Goal: Information Seeking & Learning: Learn about a topic

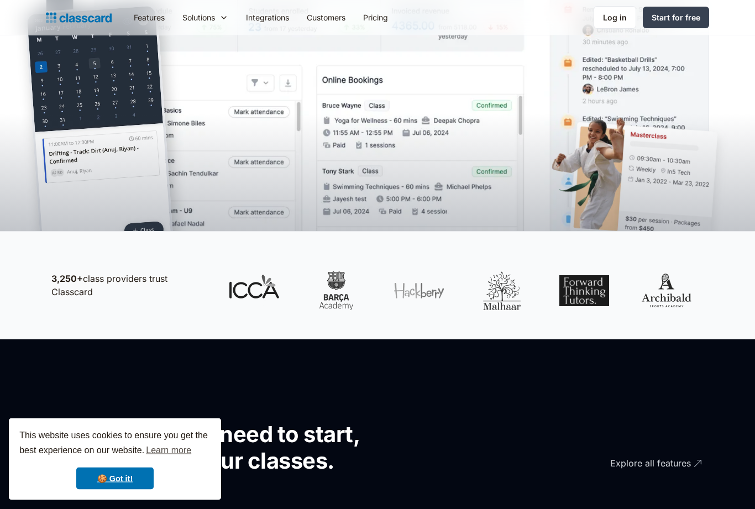
scroll to position [363, 0]
click at [129, 490] on link "🍪 Got it!" at bounding box center [114, 479] width 77 height 22
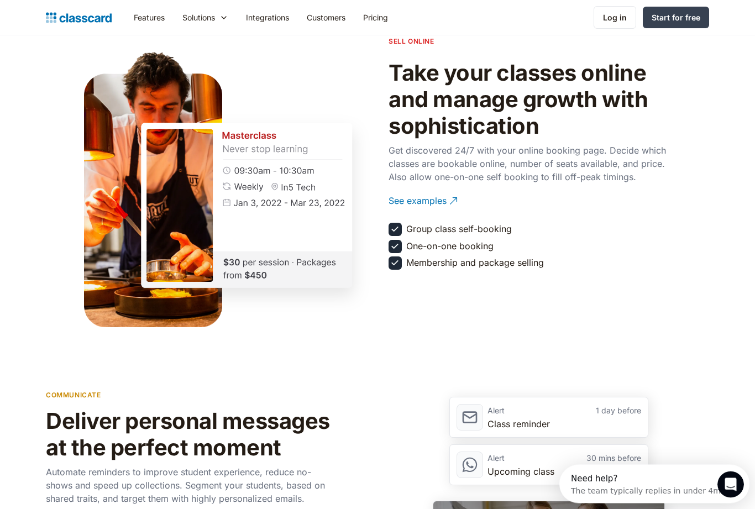
scroll to position [1228, 0]
click at [405, 208] on link "See examples" at bounding box center [531, 201] width 287 height 30
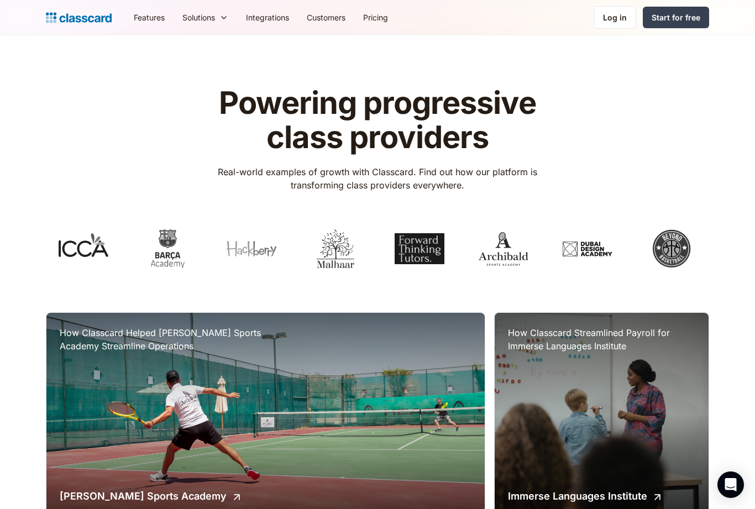
click at [377, 24] on link "Pricing" at bounding box center [375, 17] width 43 height 25
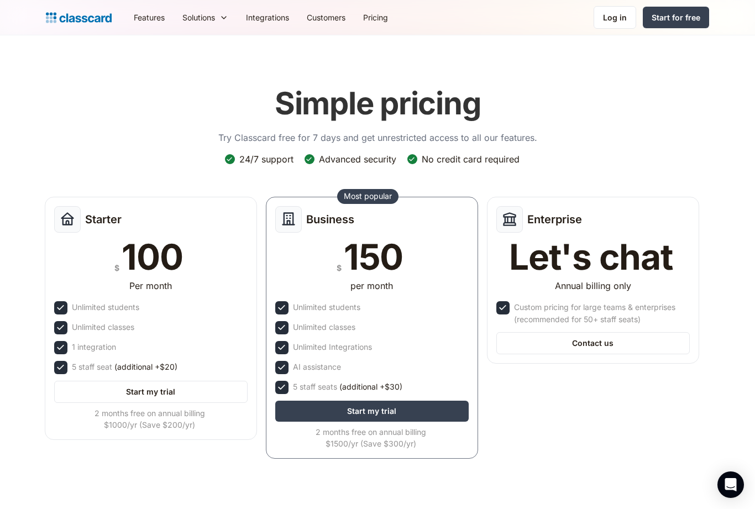
click at [147, 18] on link "Features" at bounding box center [149, 17] width 49 height 25
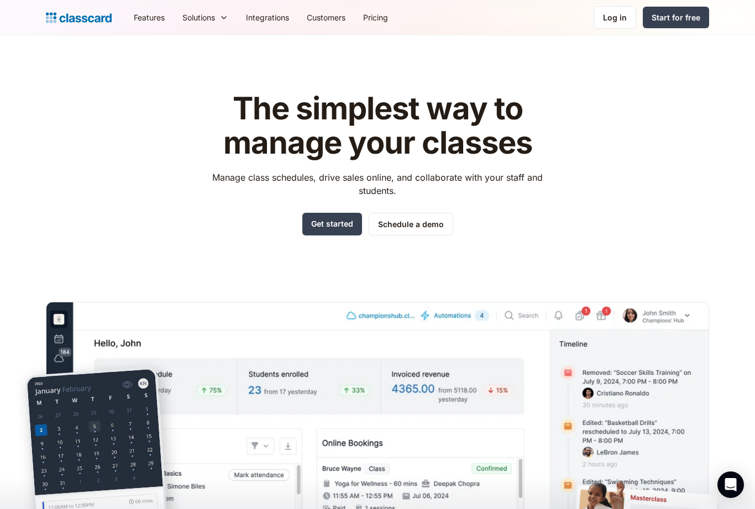
click at [146, 17] on link "Features" at bounding box center [149, 17] width 49 height 25
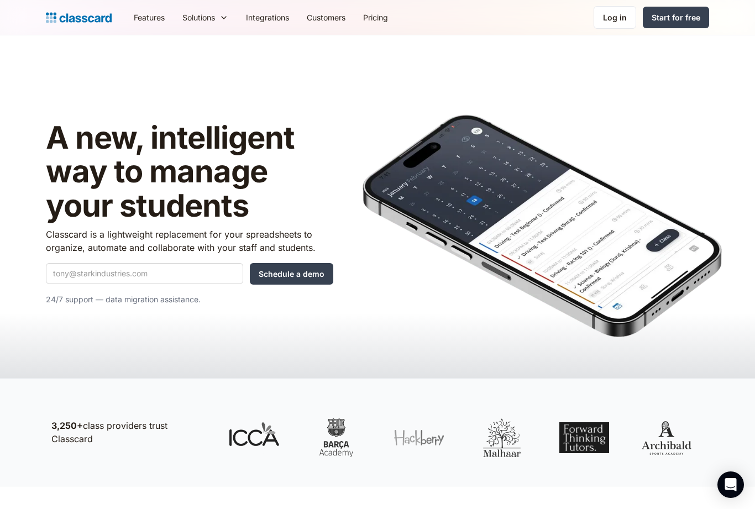
click at [701, 23] on link "Start for free" at bounding box center [676, 18] width 66 height 22
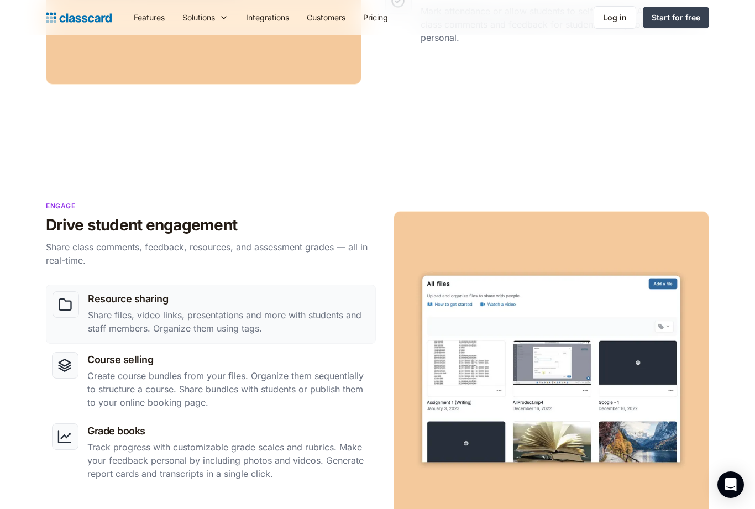
scroll to position [782, 0]
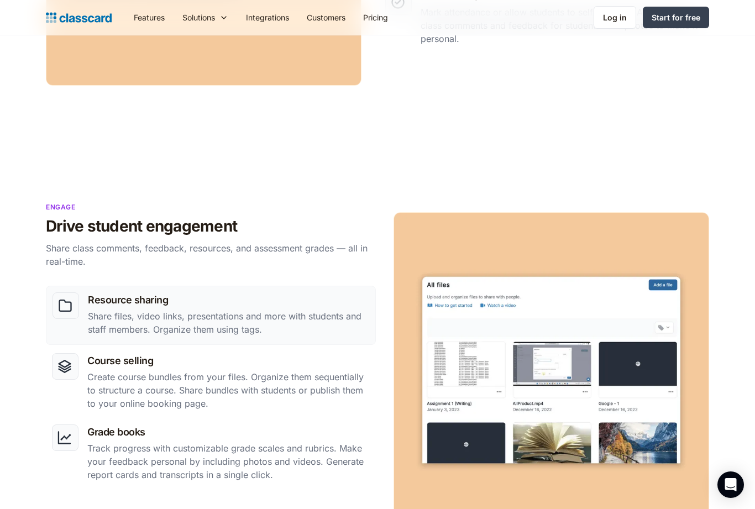
click at [136, 14] on link "Features" at bounding box center [149, 17] width 49 height 25
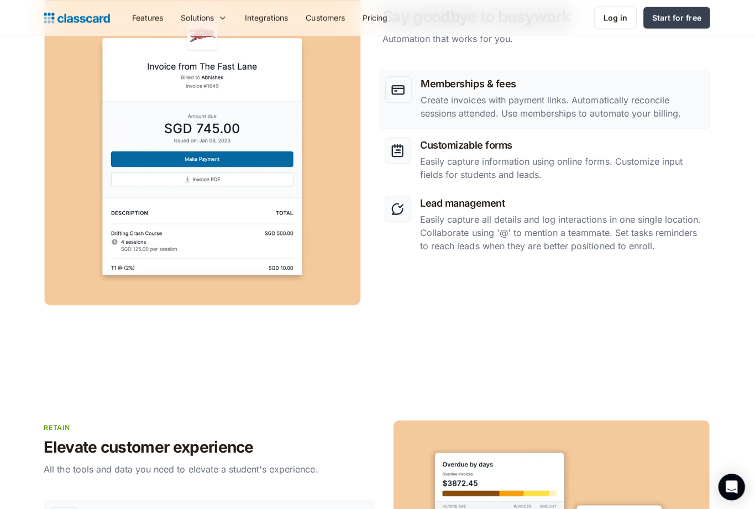
scroll to position [1436, 0]
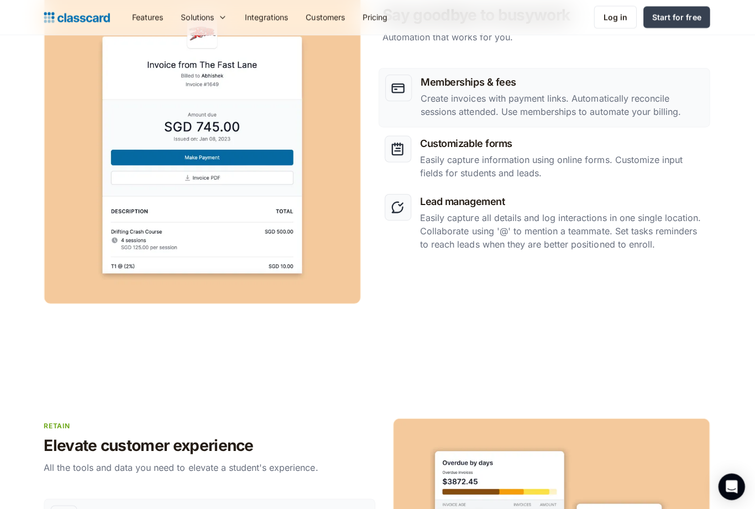
click at [656, 153] on p "Easily capture information using online forms. Customize input fields for stude…" at bounding box center [562, 166] width 282 height 27
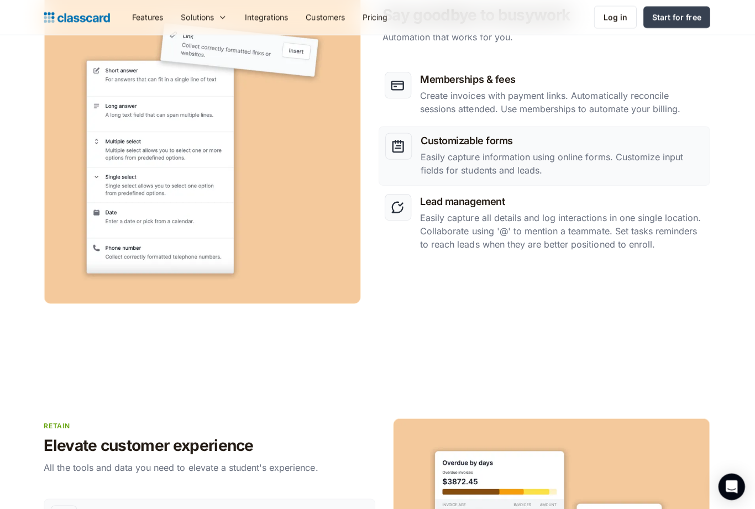
click at [655, 218] on p "Easily capture all details and log interactions in one single location. Collabo…" at bounding box center [562, 231] width 282 height 40
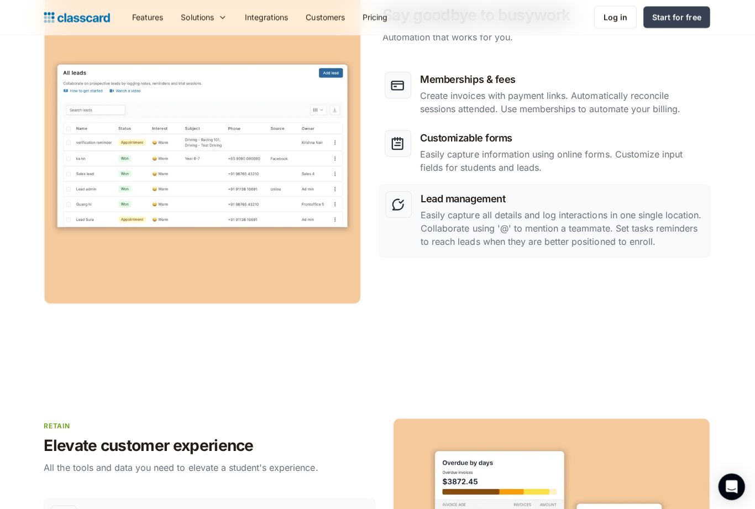
click at [681, 155] on p "Easily capture information using online forms. Customize input fields for stude…" at bounding box center [562, 160] width 282 height 27
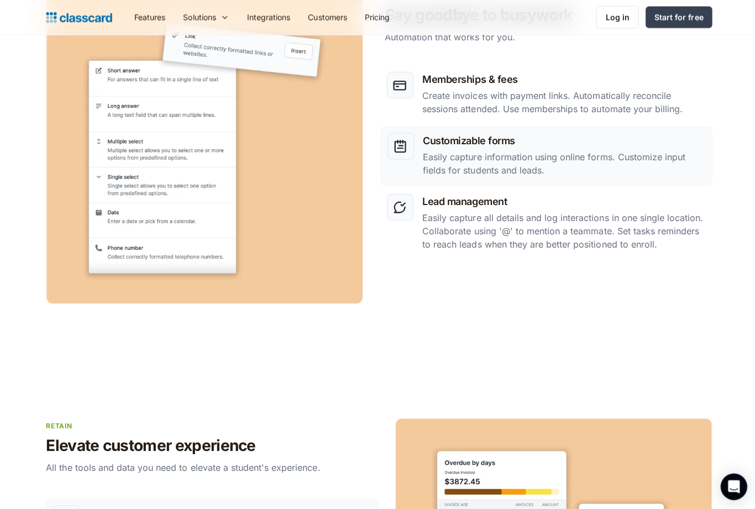
click at [655, 213] on p "Easily capture all details and log interactions in one single location. Collabo…" at bounding box center [562, 231] width 282 height 40
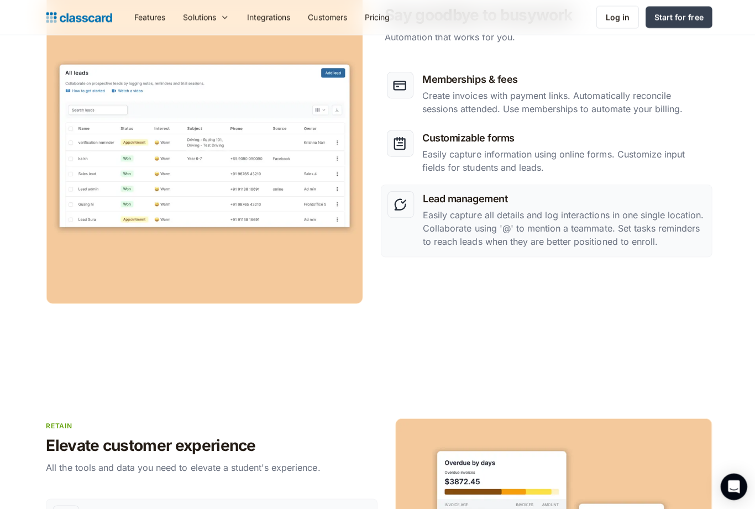
click at [682, 147] on p "Easily capture information using online forms. Customize input fields for stude…" at bounding box center [562, 160] width 282 height 27
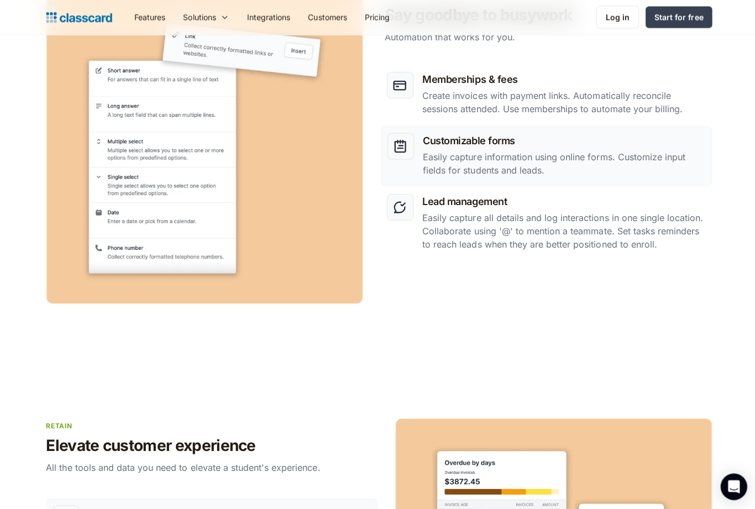
click at [658, 203] on h3 "Lead management" at bounding box center [562, 200] width 282 height 15
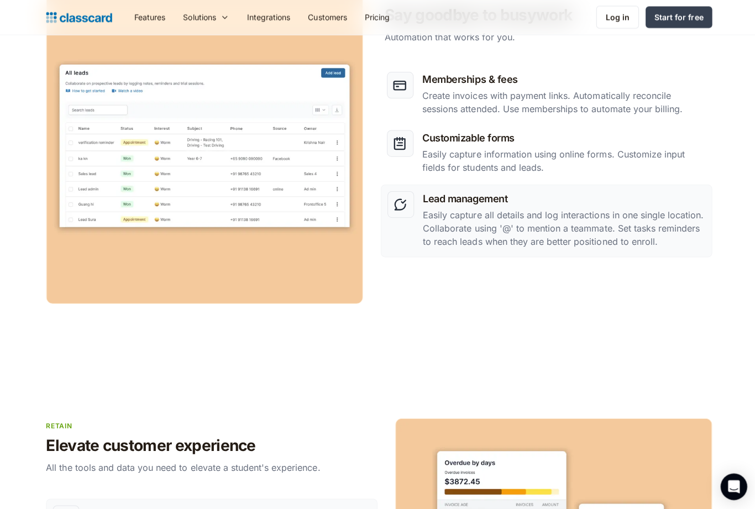
click at [671, 101] on p "Create invoices with payment links. Automatically reconcile sessions attended. …" at bounding box center [562, 102] width 282 height 27
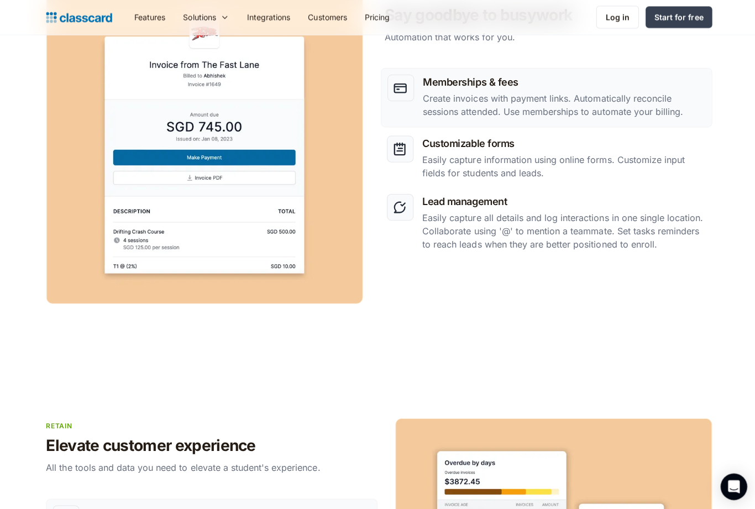
click at [666, 157] on p "Easily capture information using online forms. Customize input fields for stude…" at bounding box center [562, 166] width 282 height 27
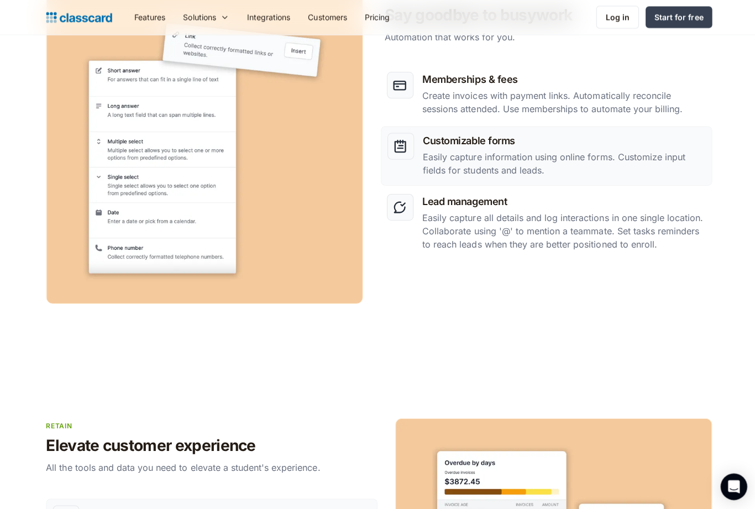
click at [632, 227] on p "Easily capture all details and log interactions in one single location. Collabo…" at bounding box center [562, 231] width 282 height 40
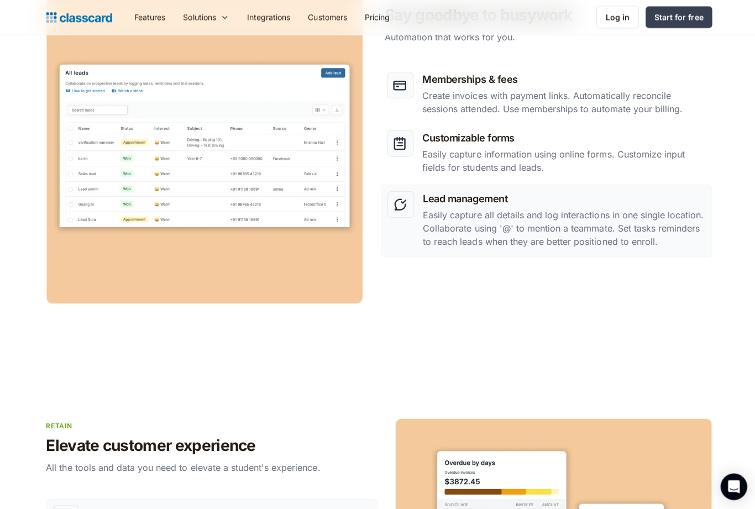
click at [674, 79] on h3 "Memberships & fees" at bounding box center [562, 79] width 282 height 15
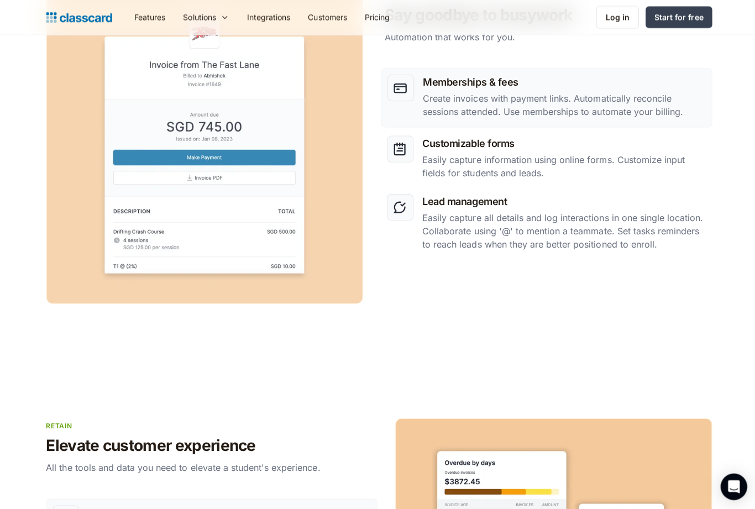
click at [649, 157] on p "Easily capture information using online forms. Customize input fields for stude…" at bounding box center [562, 166] width 282 height 27
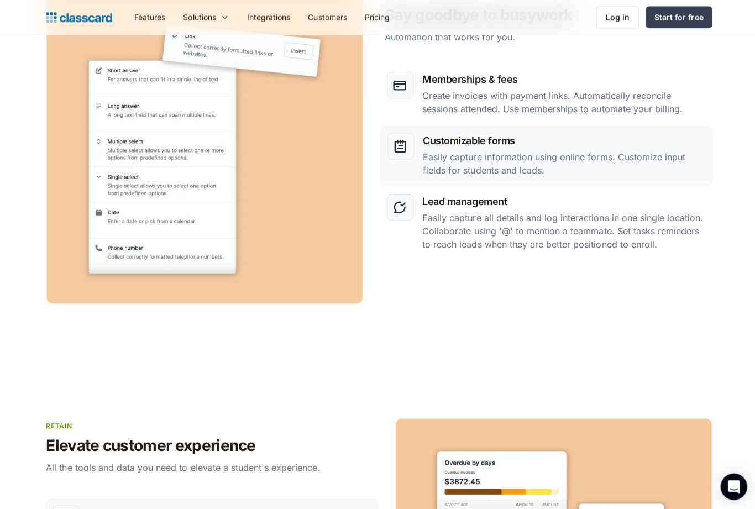
click at [650, 209] on div "Lead management Easily capture all details and log interactions in one single l…" at bounding box center [562, 222] width 282 height 59
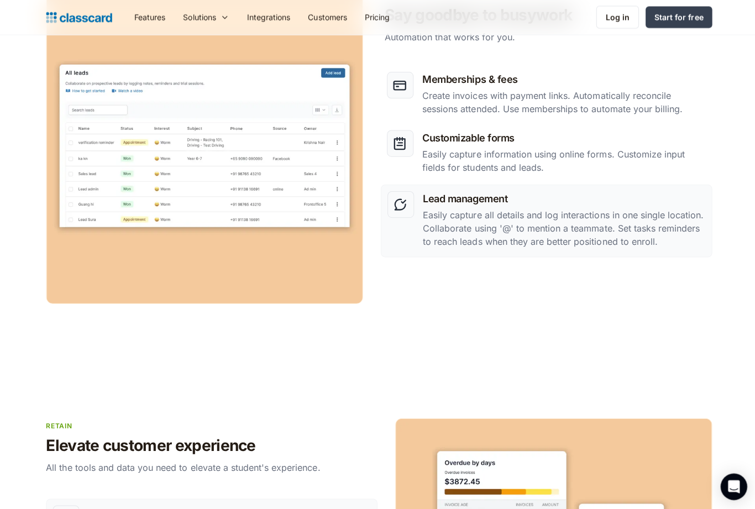
click at [670, 100] on p "Create invoices with payment links. Automatically reconcile sessions attended. …" at bounding box center [562, 102] width 282 height 27
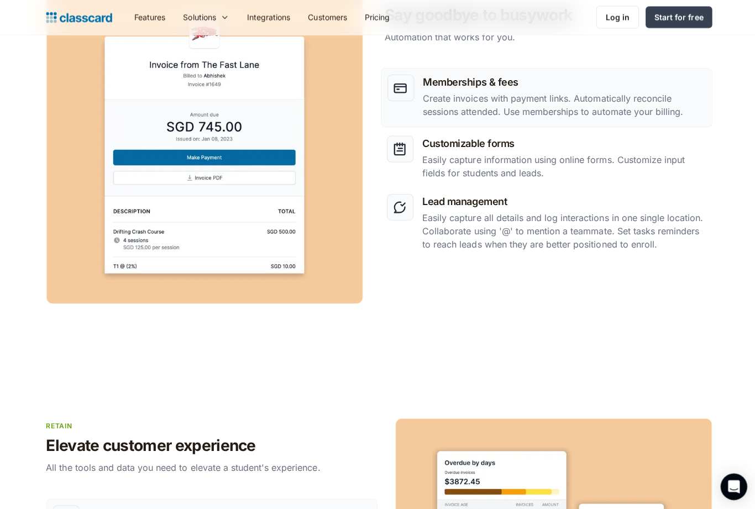
click at [634, 159] on p "Easily capture information using online forms. Customize input fields for stude…" at bounding box center [562, 166] width 282 height 27
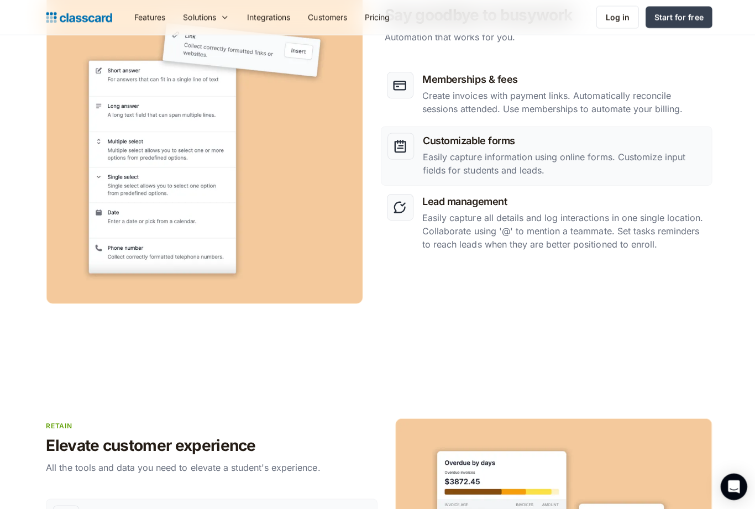
click at [621, 222] on p "Easily capture all details and log interactions in one single location. Collabo…" at bounding box center [562, 231] width 282 height 40
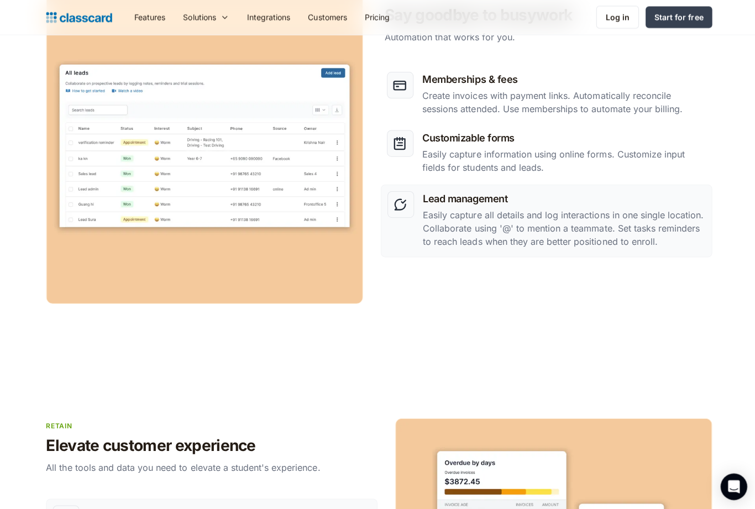
click at [654, 89] on p "Create invoices with payment links. Automatically reconcile sessions attended. …" at bounding box center [562, 102] width 282 height 27
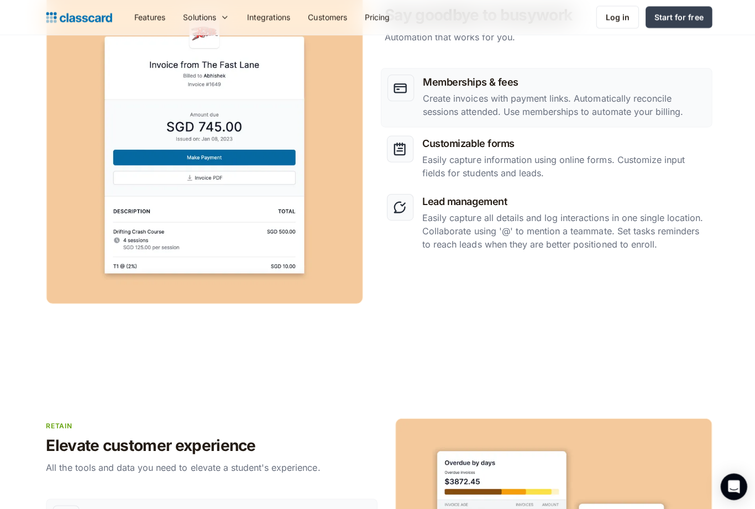
click at [618, 216] on p "Easily capture all details and log interactions in one single location. Collabo…" at bounding box center [562, 231] width 282 height 40
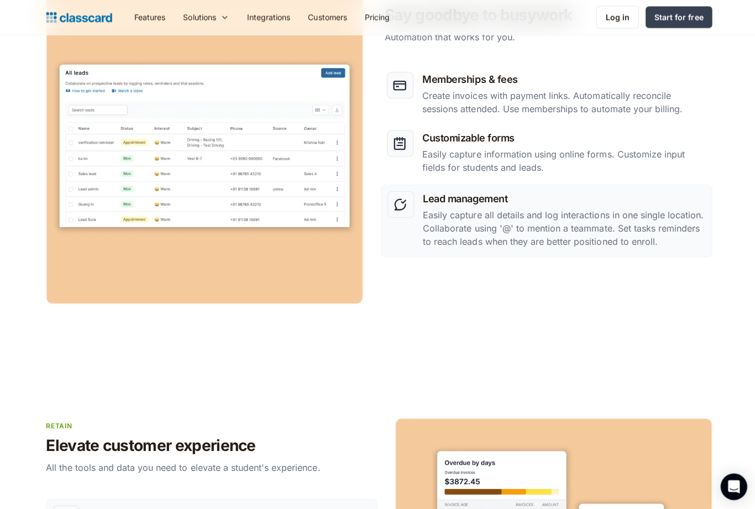
click at [671, 87] on div "Memberships & fees Create invoices with payment links. Automatically reconcile …" at bounding box center [562, 95] width 282 height 46
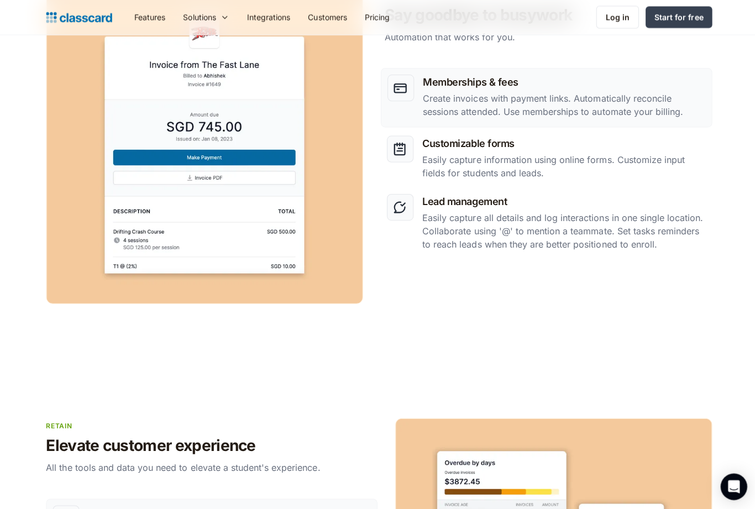
click at [633, 216] on p "Easily capture all details and log interactions in one single location. Collabo…" at bounding box center [562, 231] width 282 height 40
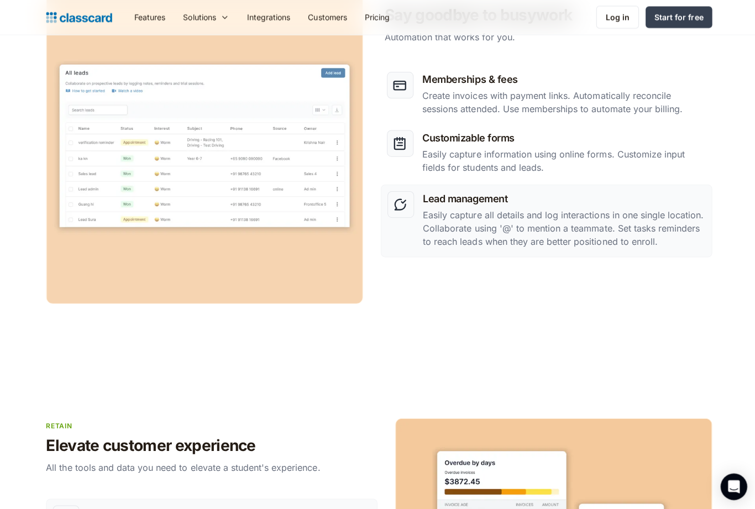
click at [672, 96] on p "Create invoices with payment links. Automatically reconcile sessions attended. …" at bounding box center [562, 102] width 282 height 27
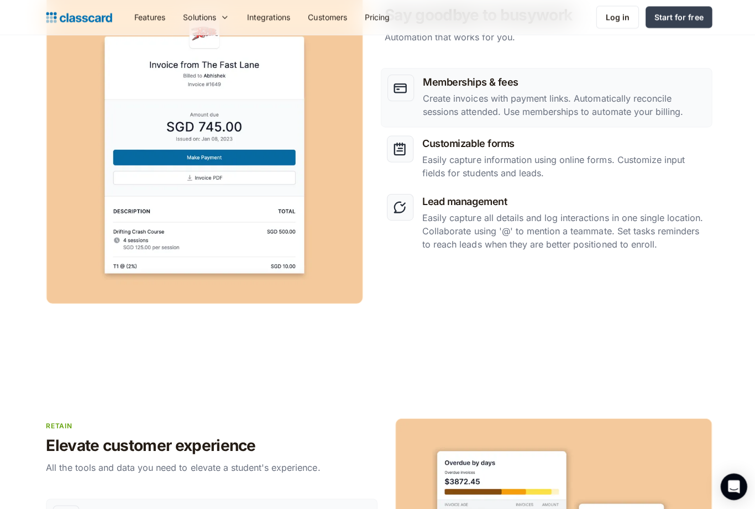
click at [655, 163] on p "Easily capture information using online forms. Customize input fields for stude…" at bounding box center [562, 166] width 282 height 27
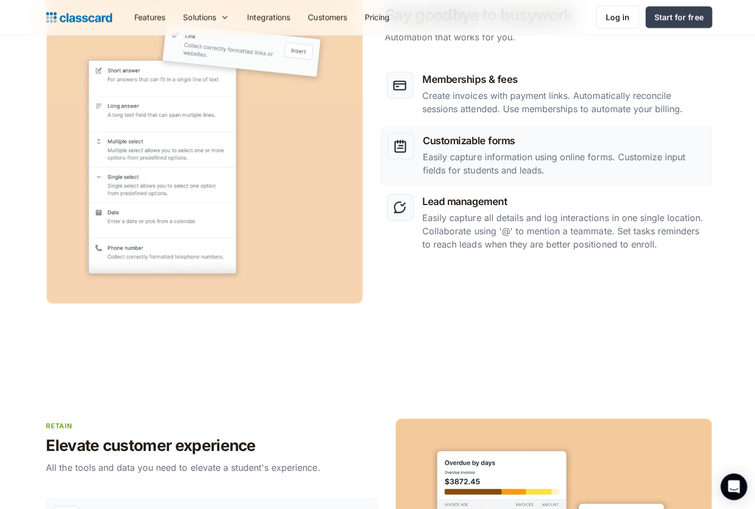
click at [640, 219] on p "Easily capture all details and log interactions in one single location. Collabo…" at bounding box center [562, 231] width 282 height 40
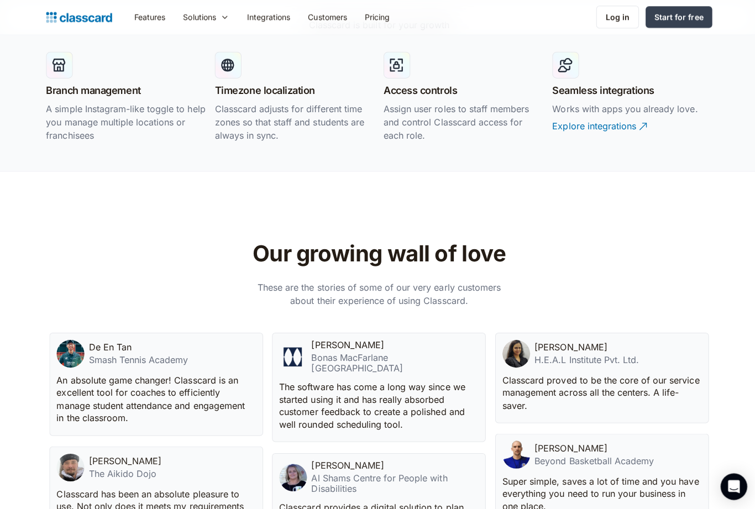
scroll to position [2297, 0]
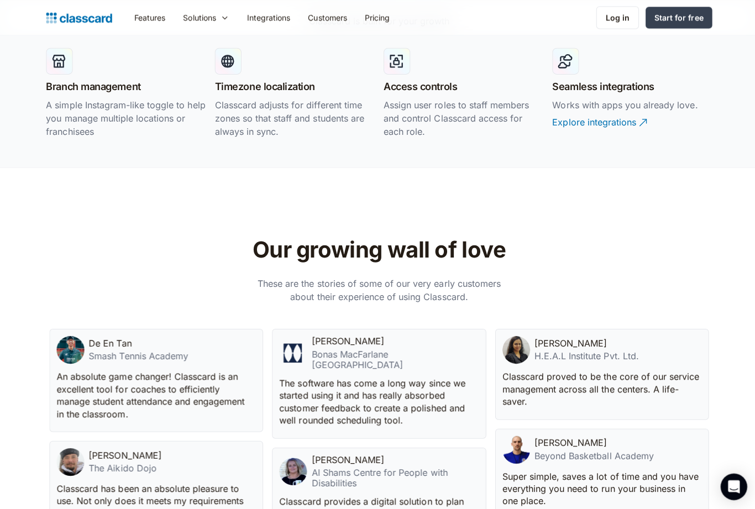
click at [213, 25] on div "Solutions" at bounding box center [206, 17] width 64 height 25
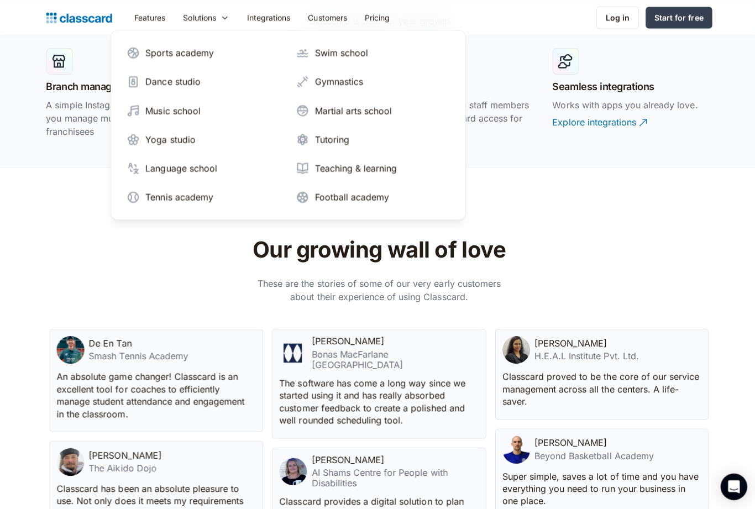
click at [207, 20] on div "Solutions" at bounding box center [198, 18] width 33 height 12
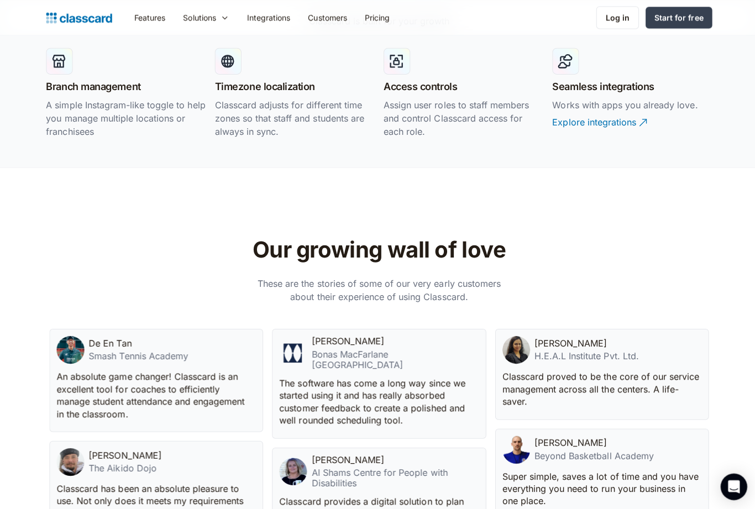
click at [215, 17] on div "Solutions" at bounding box center [198, 18] width 33 height 12
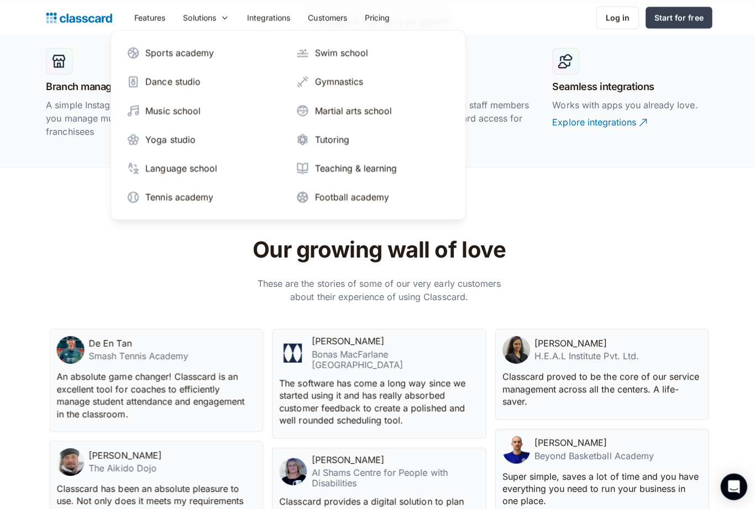
click at [274, 19] on link "Integrations" at bounding box center [267, 17] width 61 height 25
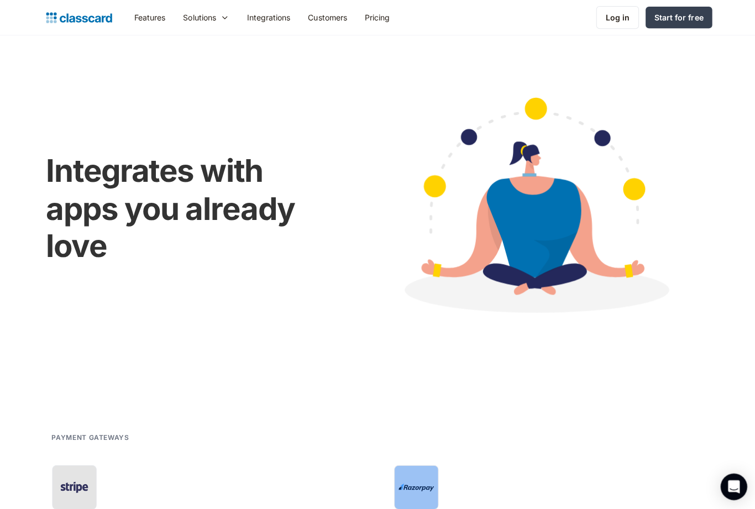
click at [145, 24] on link "Features" at bounding box center [149, 17] width 49 height 25
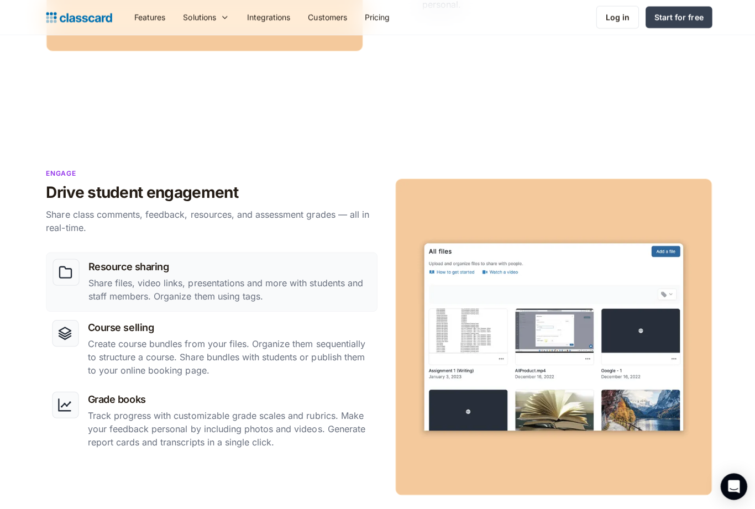
scroll to position [821, 0]
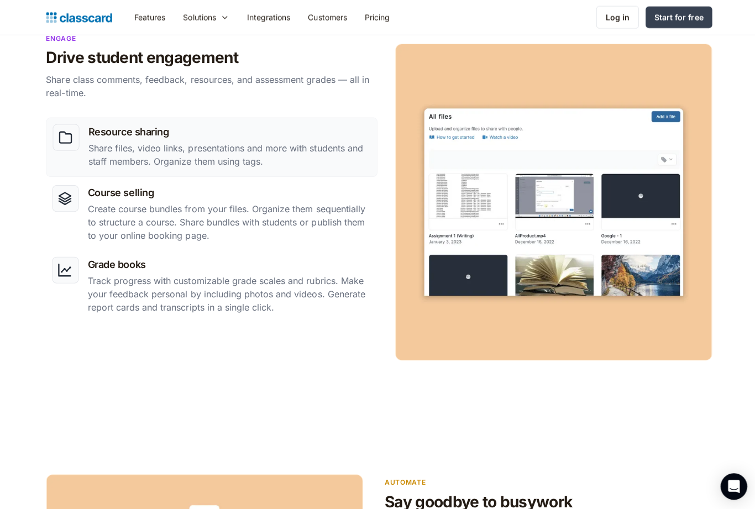
click at [218, 19] on div "Solutions" at bounding box center [206, 17] width 64 height 25
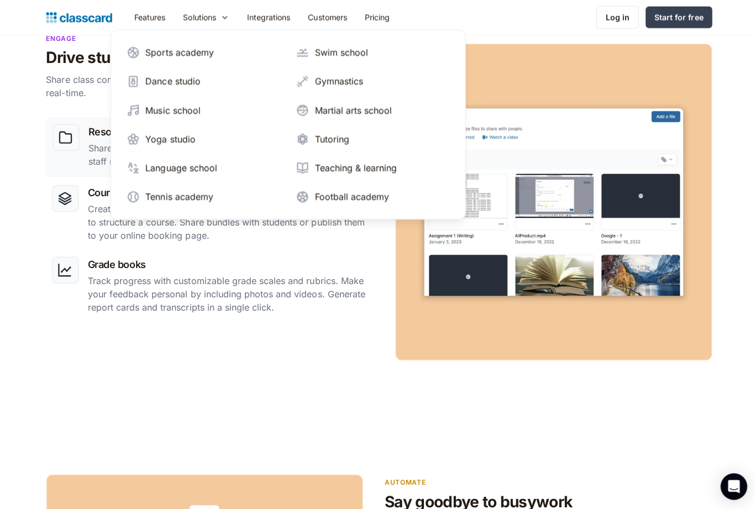
click at [175, 144] on div "Yoga studio" at bounding box center [170, 138] width 50 height 13
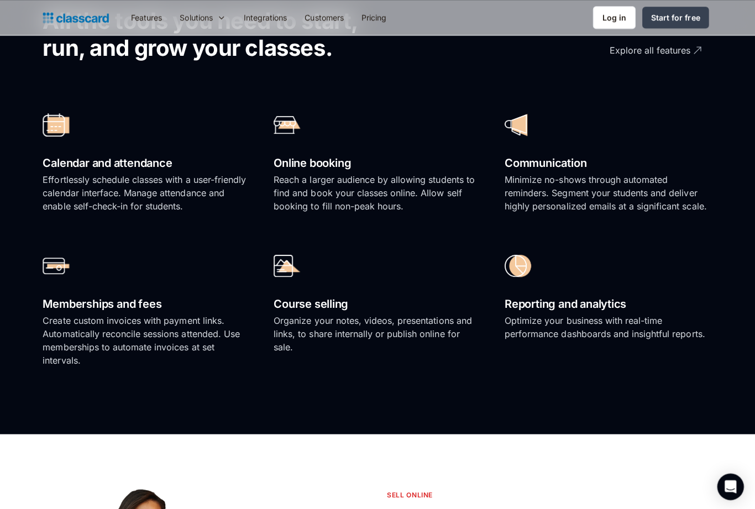
scroll to position [778, 0]
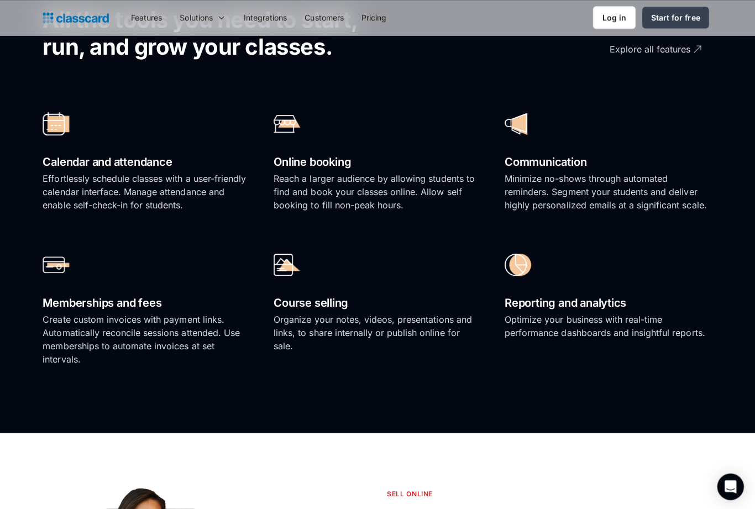
click at [215, 16] on div "Solutions" at bounding box center [206, 17] width 64 height 25
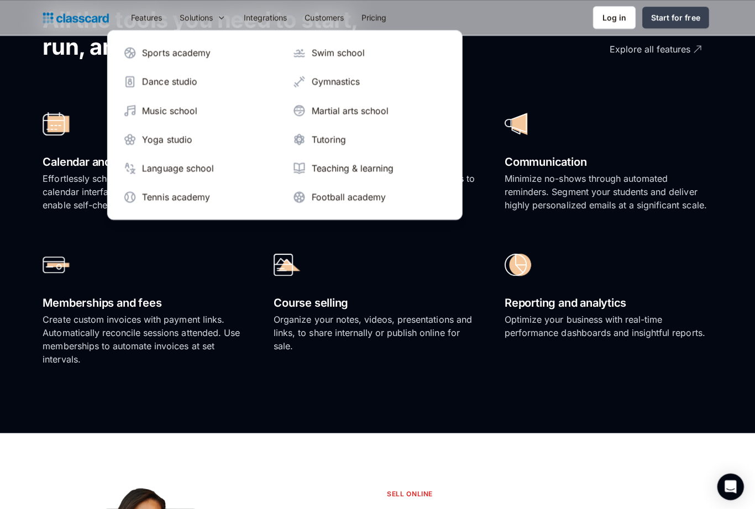
click at [324, 135] on div "Tutoring" at bounding box center [330, 138] width 34 height 13
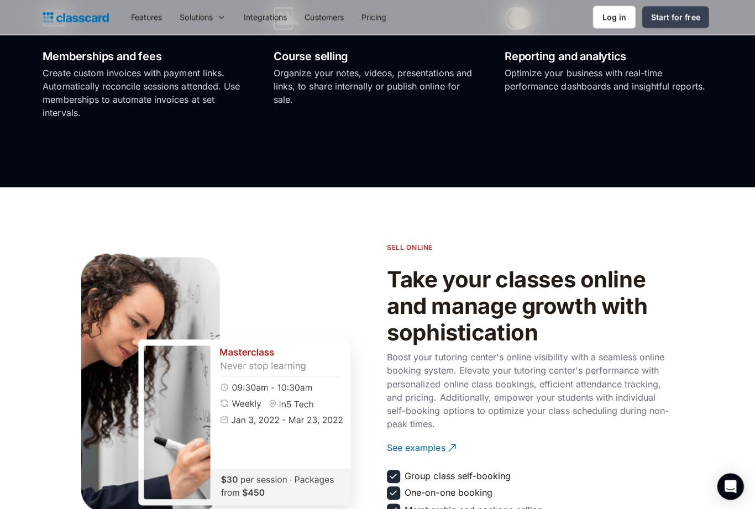
scroll to position [1049, 0]
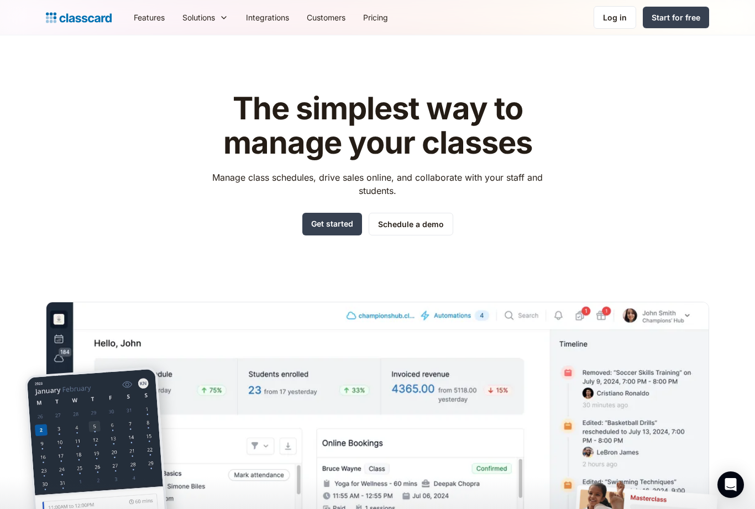
click at [379, 20] on link "Pricing" at bounding box center [375, 17] width 43 height 25
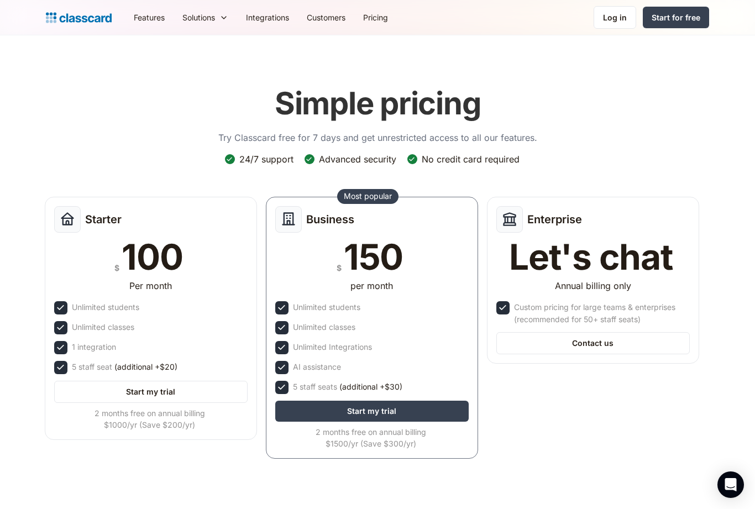
click at [265, 22] on link "Integrations" at bounding box center [267, 17] width 61 height 25
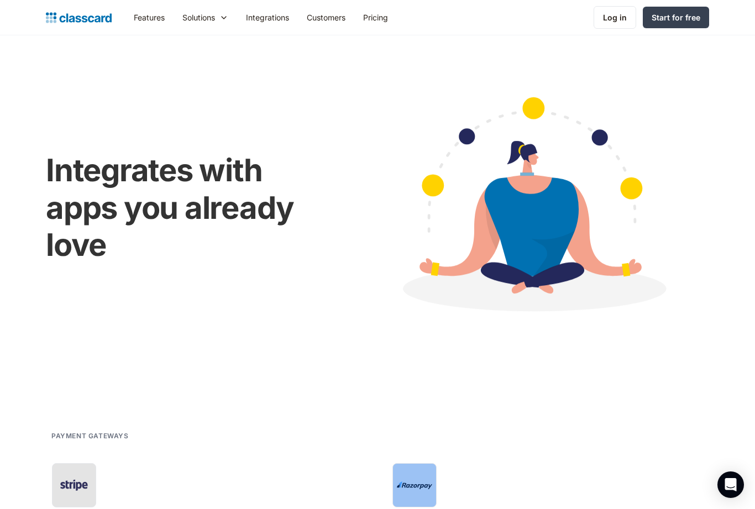
click at [140, 14] on link "Features" at bounding box center [149, 17] width 49 height 25
